Goal: Task Accomplishment & Management: Manage account settings

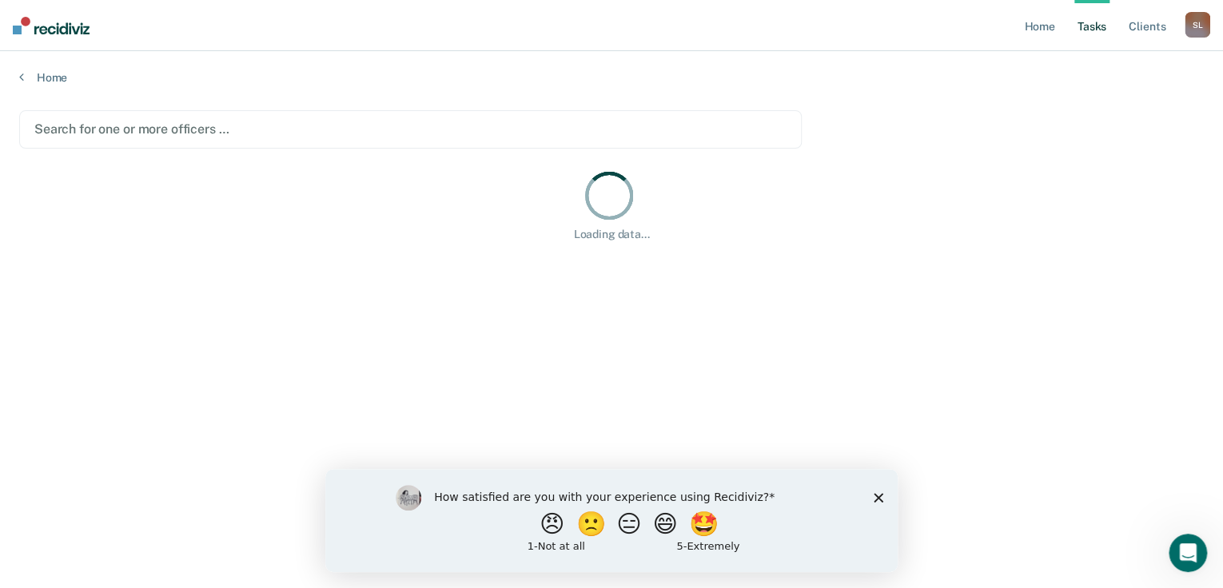
click at [874, 493] on polygon "Close survey" at bounding box center [879, 497] width 10 height 10
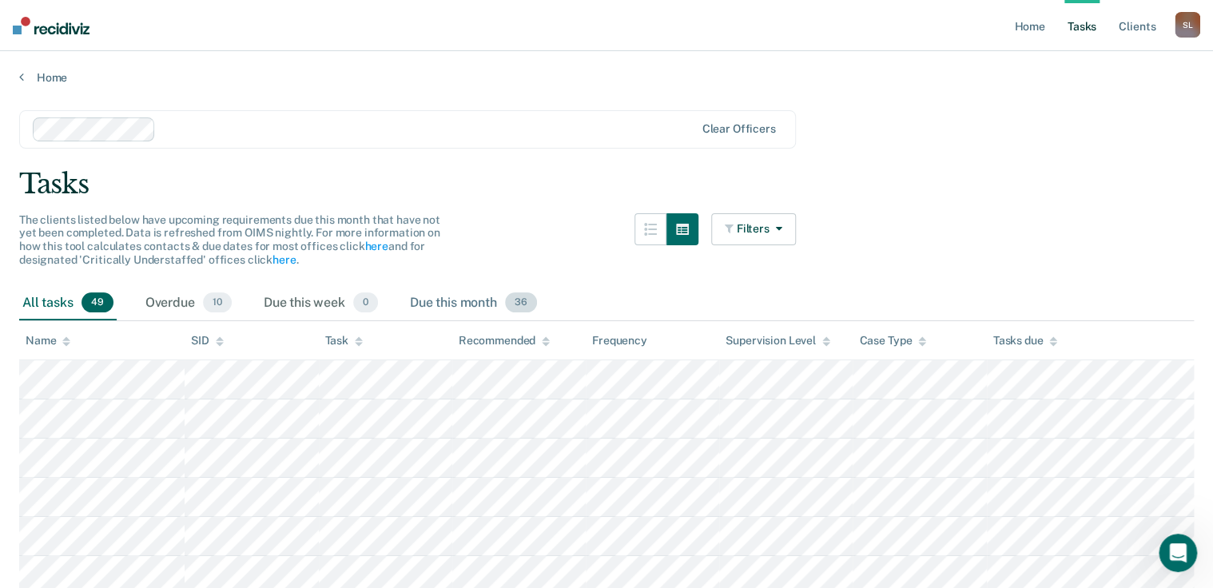
click at [444, 303] on div "Due this month 36" at bounding box center [473, 303] width 133 height 35
click at [185, 297] on div "Overdue 10" at bounding box center [188, 303] width 93 height 35
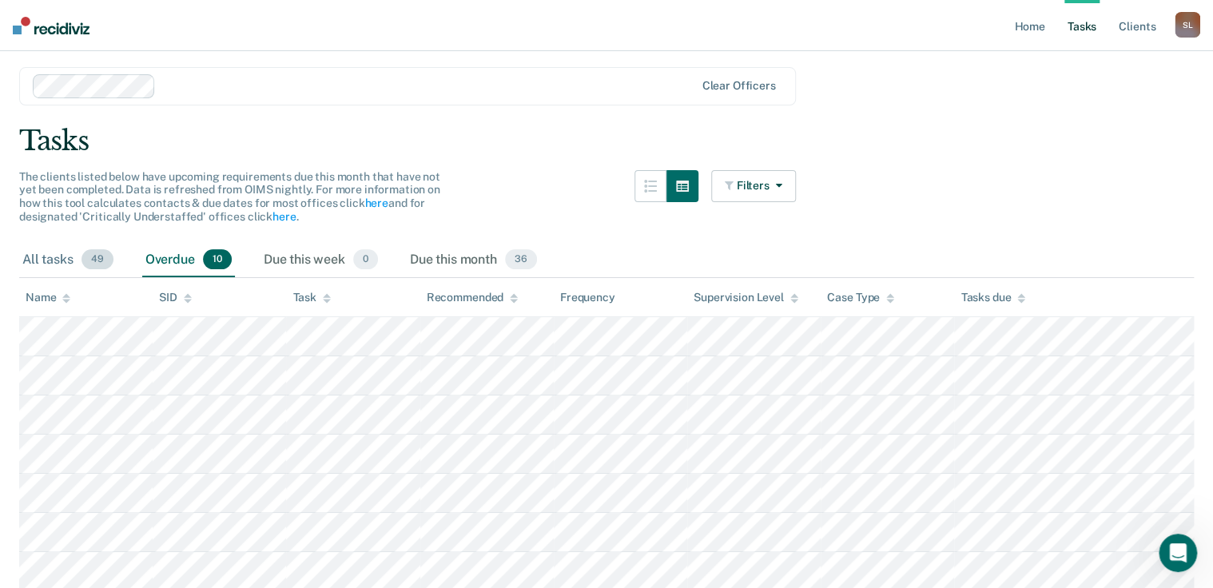
scroll to position [35, 0]
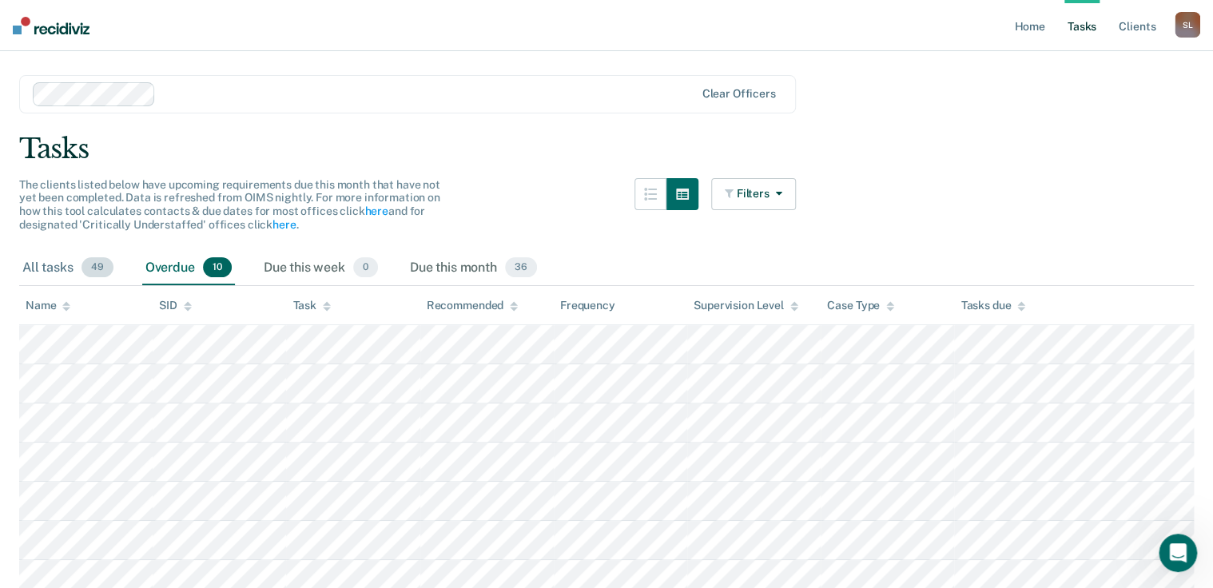
click at [57, 267] on div "All tasks 49" at bounding box center [68, 268] width 98 height 35
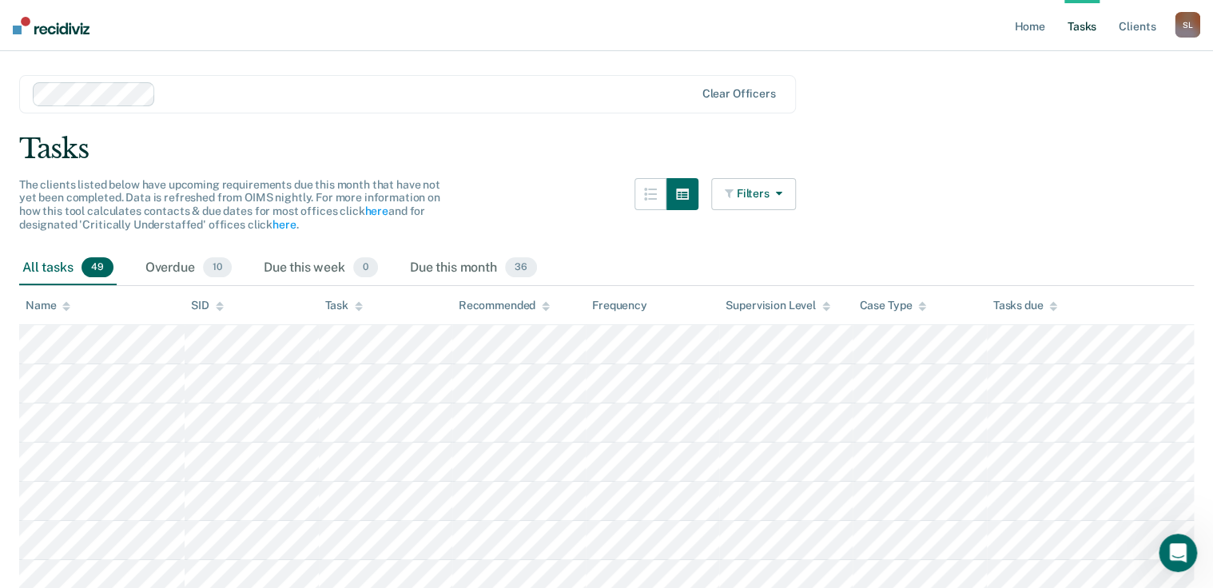
click at [749, 195] on button "Filters" at bounding box center [753, 194] width 85 height 32
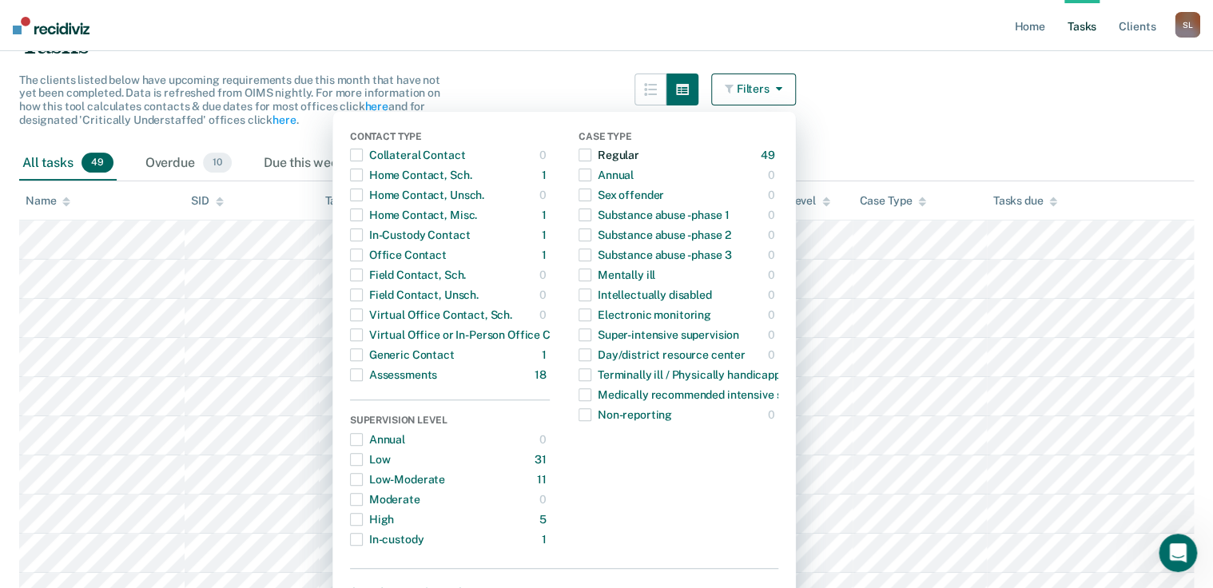
scroll to position [163, 0]
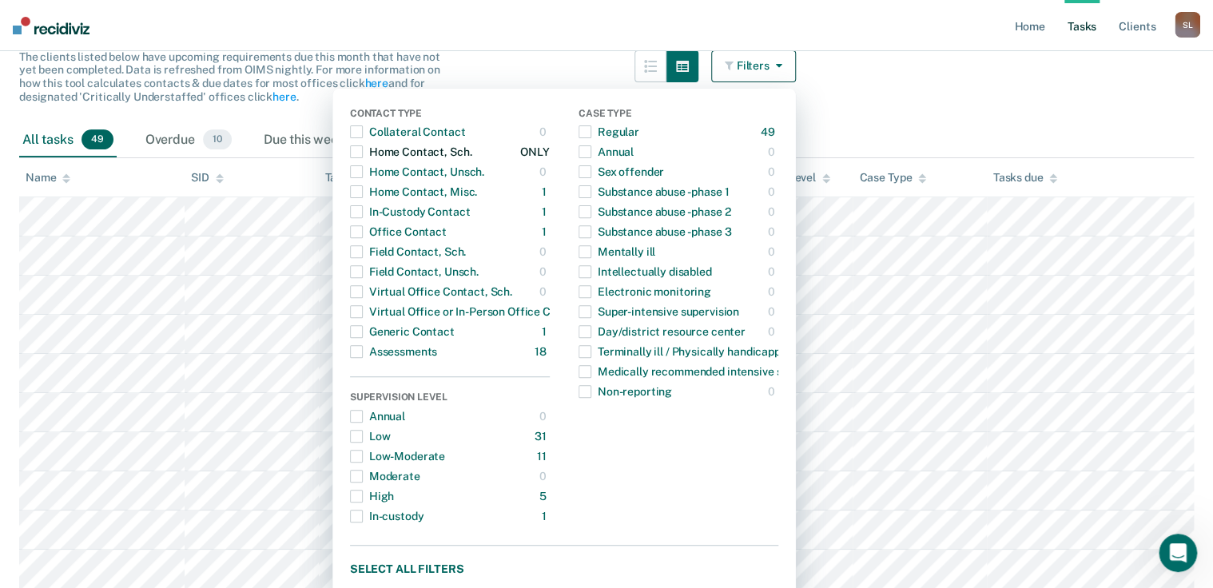
click at [363, 146] on span "button" at bounding box center [356, 151] width 13 height 13
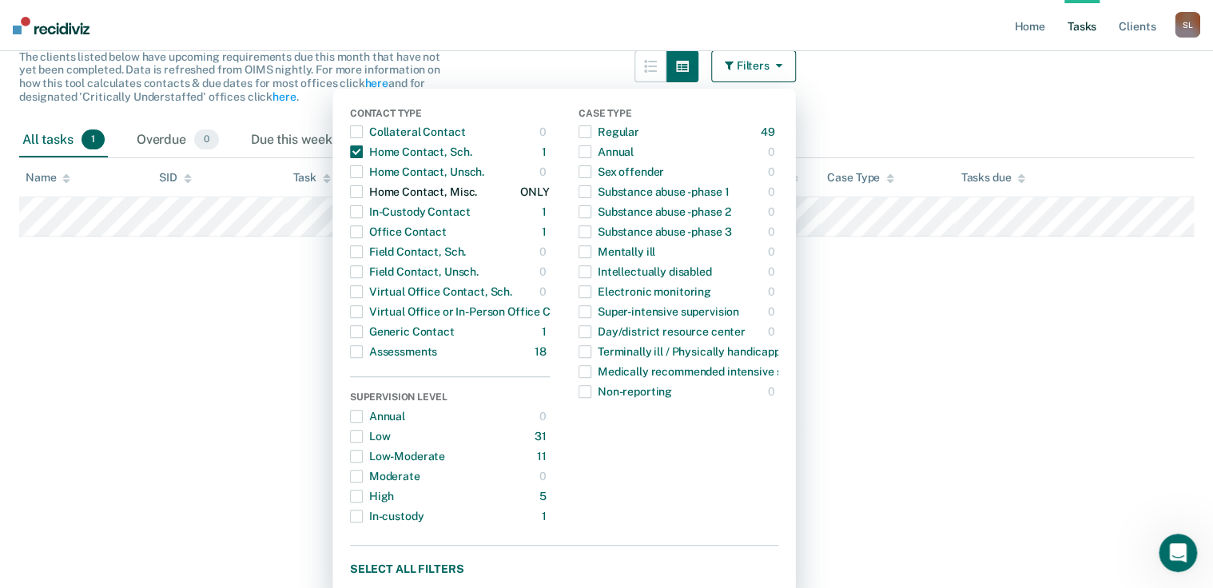
click at [363, 191] on span "button" at bounding box center [356, 191] width 13 height 13
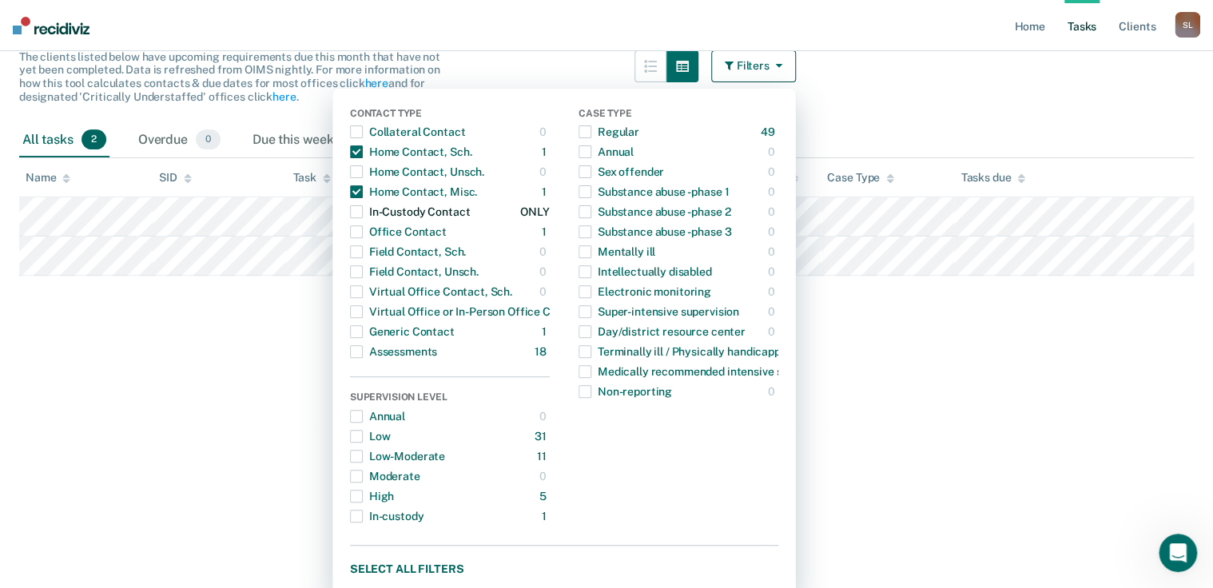
click at [363, 206] on span "button" at bounding box center [356, 211] width 13 height 13
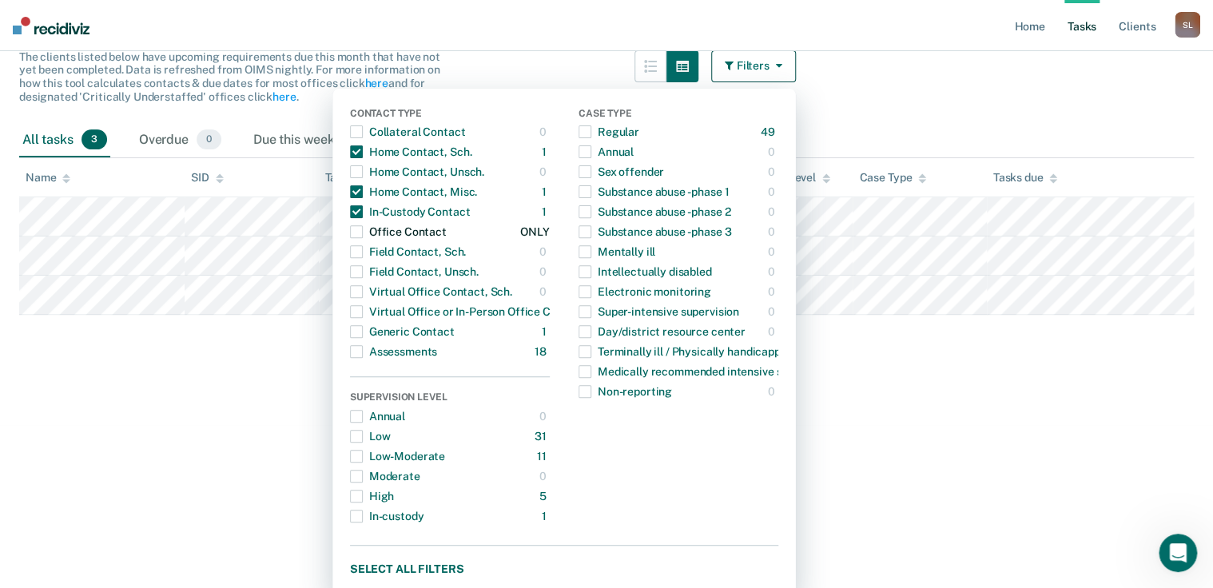
click at [360, 230] on span "button" at bounding box center [356, 231] width 13 height 13
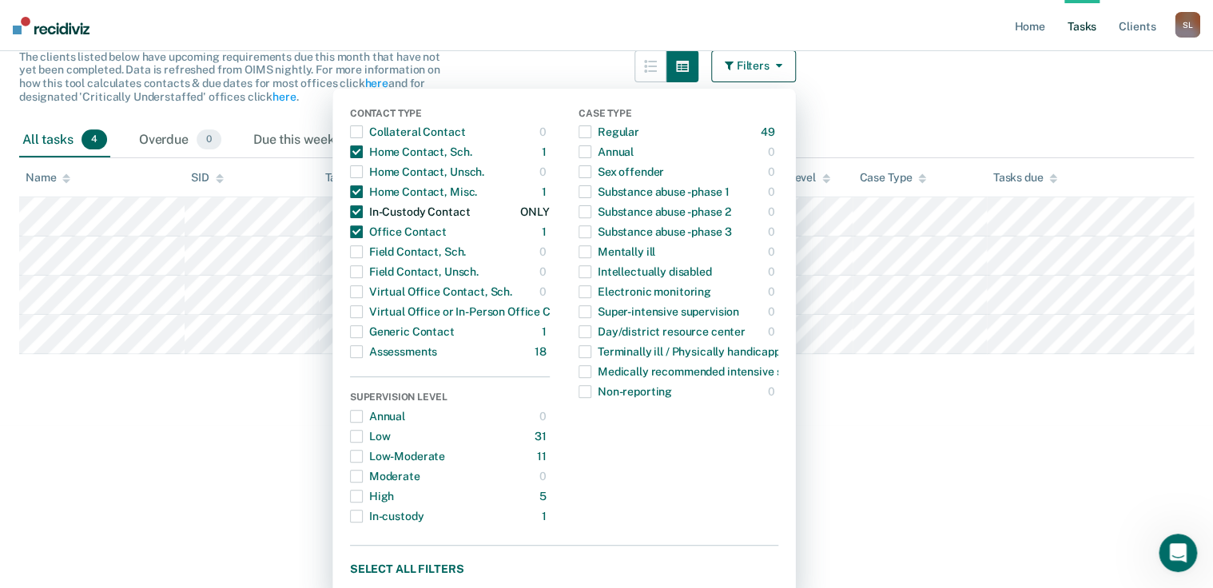
click at [363, 212] on span "button" at bounding box center [356, 211] width 13 height 13
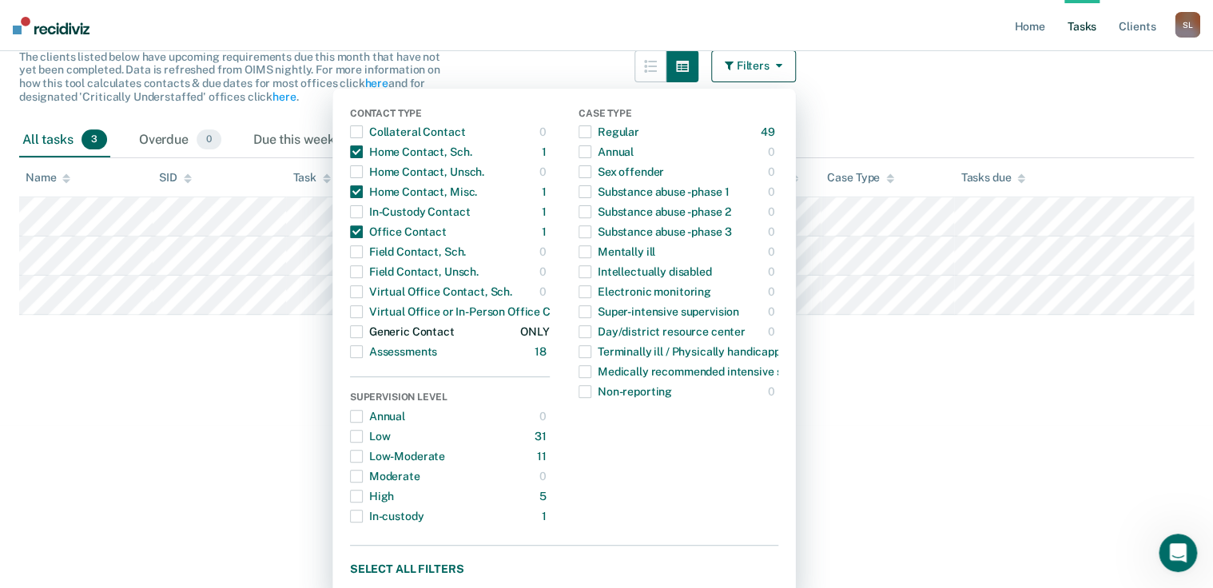
click at [363, 332] on span "button" at bounding box center [356, 331] width 13 height 13
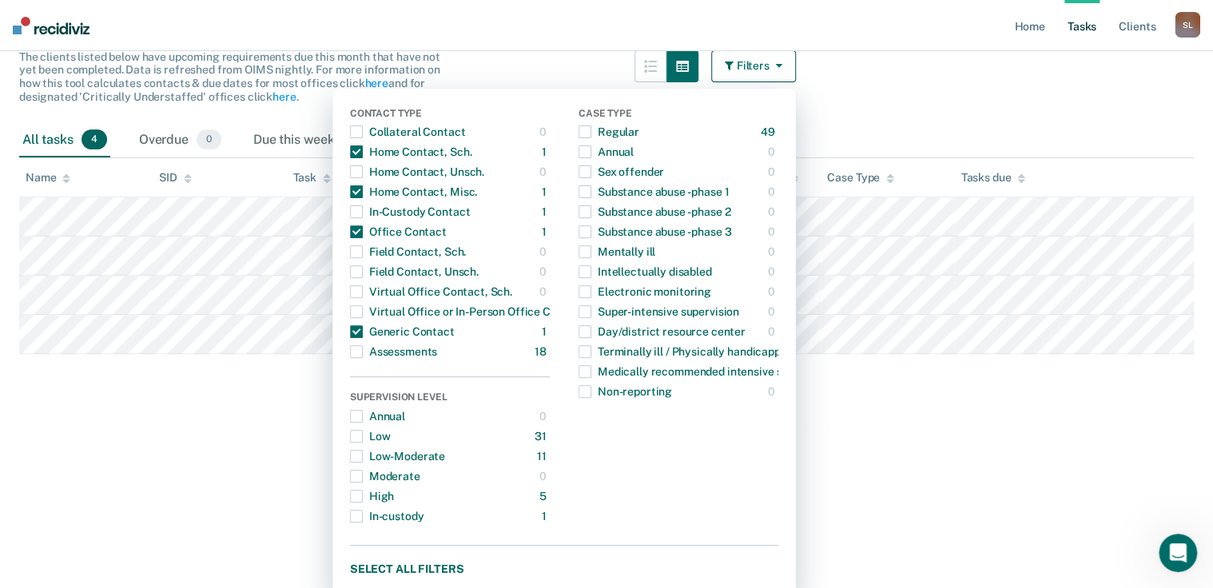
click at [179, 425] on html "Looks like you’re using Internet Explorer 11. For faster loading and a better e…" at bounding box center [606, 131] width 1213 height 588
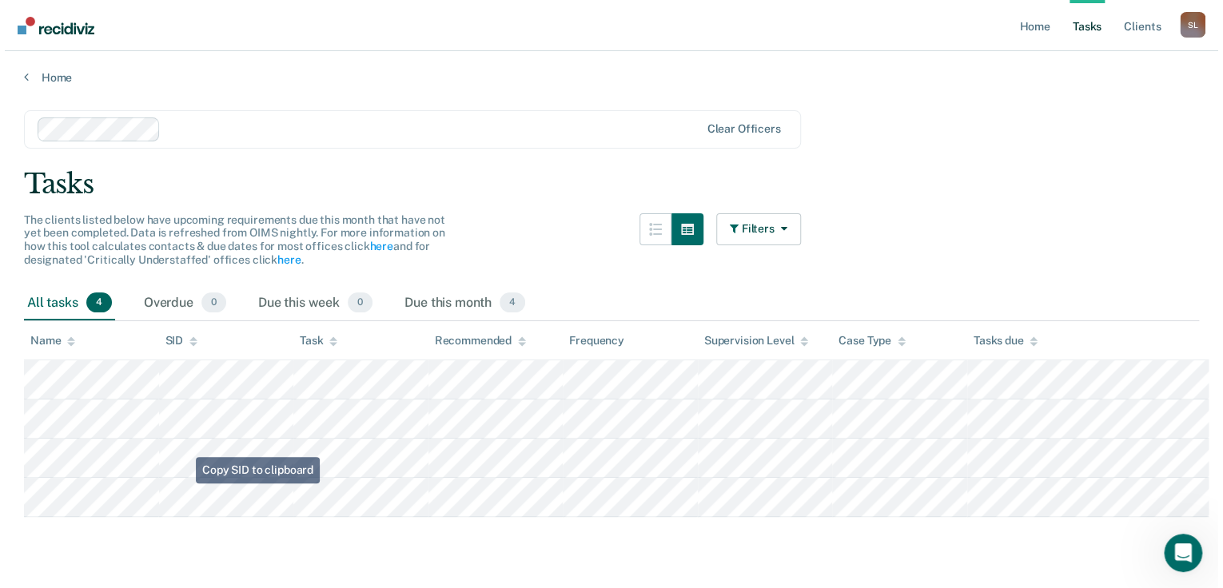
scroll to position [0, 0]
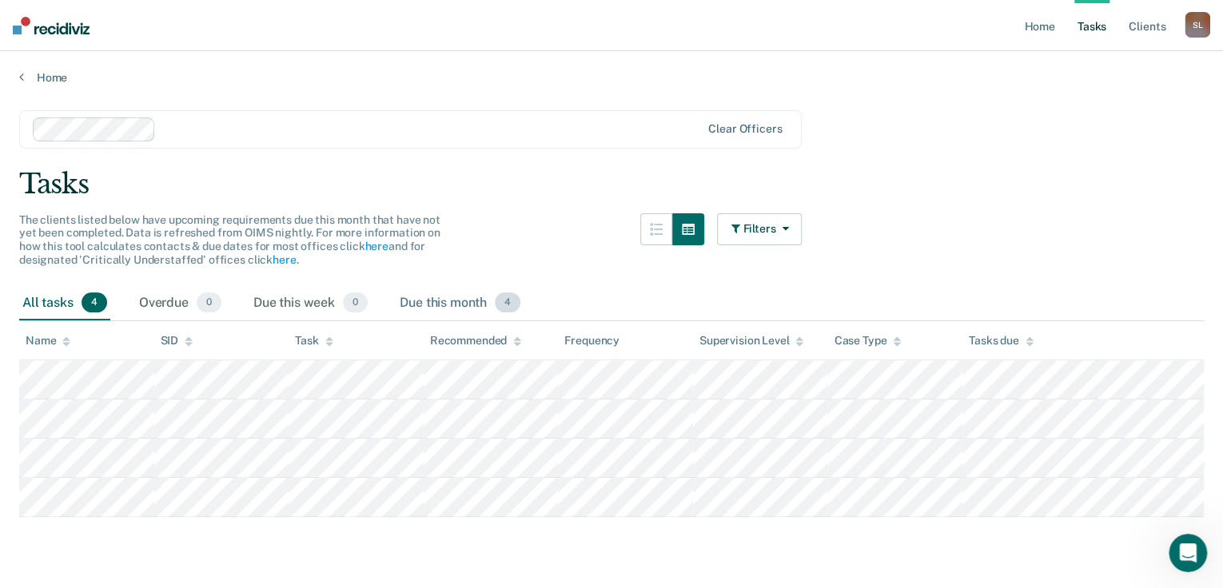
click at [476, 307] on div "Due this month 4" at bounding box center [459, 303] width 127 height 35
click at [1198, 26] on div "S L" at bounding box center [1198, 25] width 26 height 26
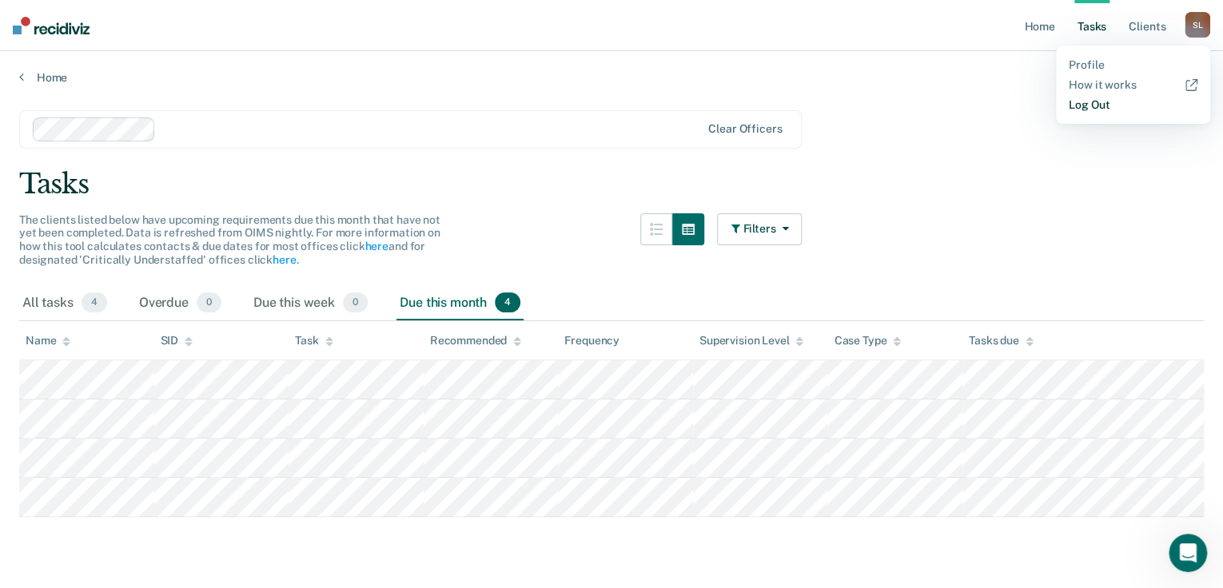
click at [1097, 111] on link "Log Out" at bounding box center [1133, 105] width 129 height 14
